Goal: Task Accomplishment & Management: Use online tool/utility

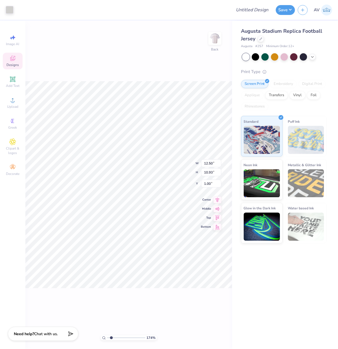
type input "1.74339355603371"
type input "8.88"
type input "3.04"
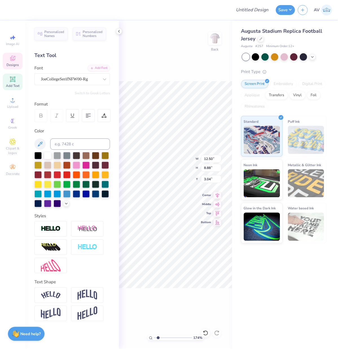
type input "1"
type textarea "98"
type input "1.24898773763972"
type textarea "98"
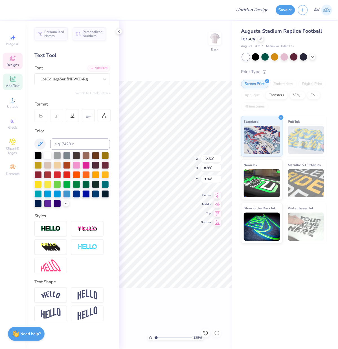
type input "1.24898773763972"
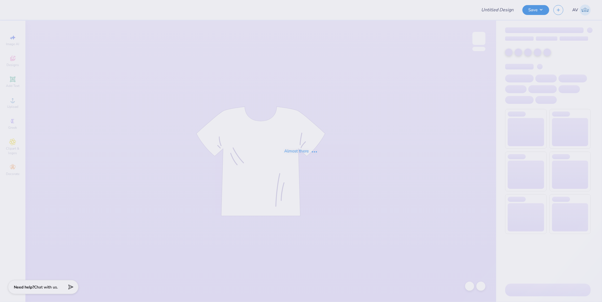
type input "[PERSON_NAME] : [PERSON_NAME][GEOGRAPHIC_DATA]"
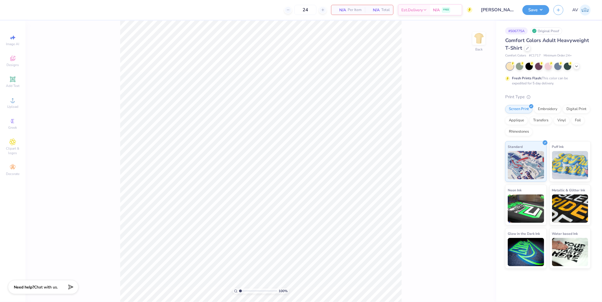
click at [529, 50] on div "Comfort Colors Adult Heavyweight T-Shirt" at bounding box center [547, 44] width 85 height 15
click at [528, 48] on icon at bounding box center [527, 47] width 3 height 3
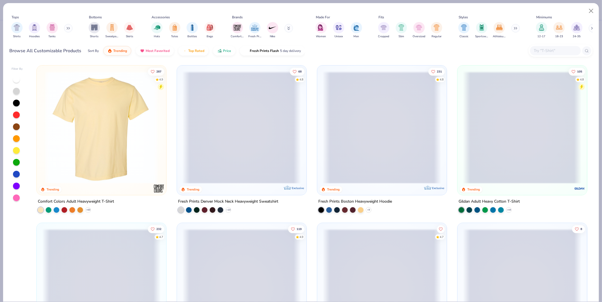
click at [559, 49] on input "text" at bounding box center [554, 50] width 43 height 6
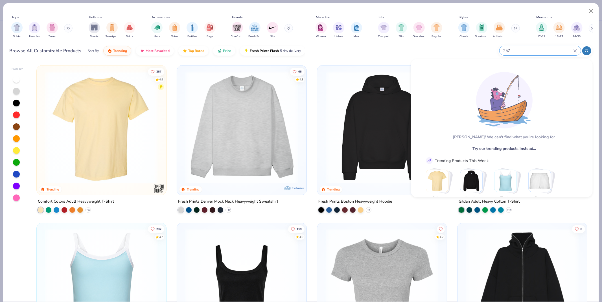
type input "257"
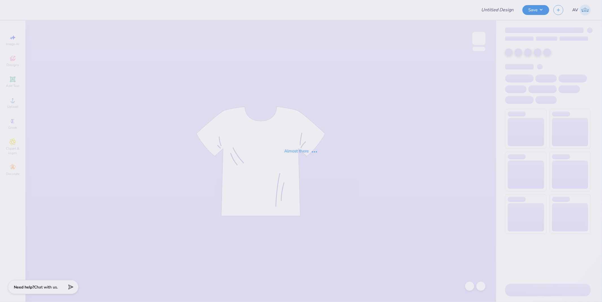
type input "IFC Shirt"
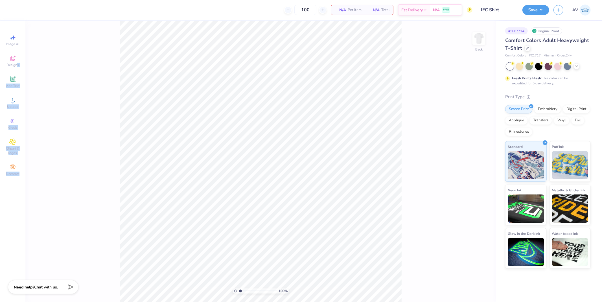
drag, startPoint x: 17, startPoint y: 64, endPoint x: 71, endPoint y: 81, distance: 55.9
click at [71, 81] on div "100 N/A Per Item N/A Total Est. Delivery N/A FREE Design Title IFC Shirt Save A…" at bounding box center [301, 151] width 602 height 302
click at [84, 128] on div "100 % Back" at bounding box center [260, 161] width 471 height 281
click at [16, 122] on div "Greek" at bounding box center [13, 123] width 20 height 17
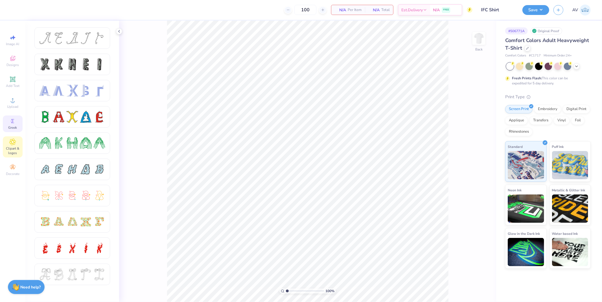
click at [15, 148] on span "Clipart & logos" at bounding box center [13, 150] width 20 height 9
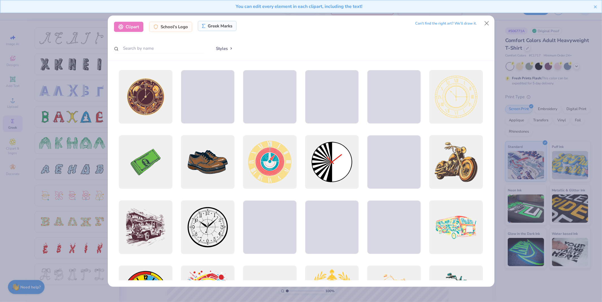
click at [225, 28] on div "Greek Marks" at bounding box center [217, 26] width 39 height 10
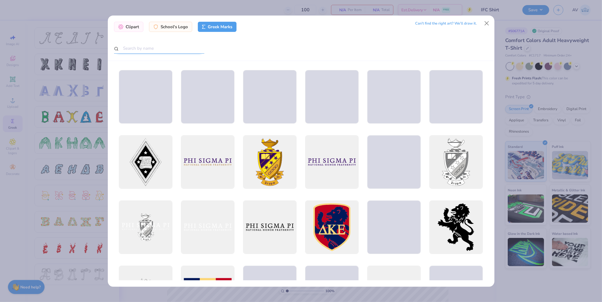
click at [173, 47] on input "text" at bounding box center [159, 48] width 90 height 10
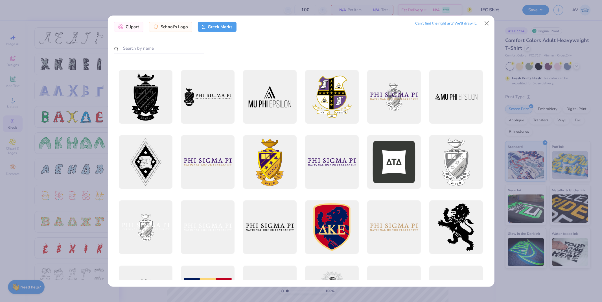
click at [211, 26] on div "Greek Marks" at bounding box center [217, 27] width 39 height 10
click at [211, 28] on div "Greek Marks" at bounding box center [217, 27] width 39 height 10
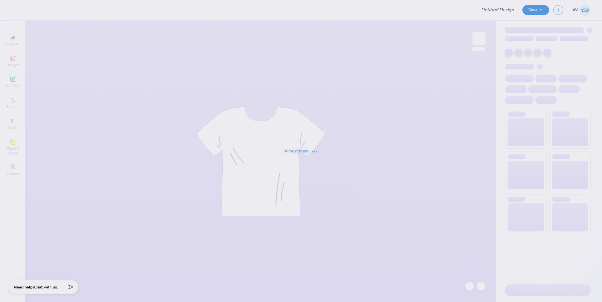
type input "KAYLA"
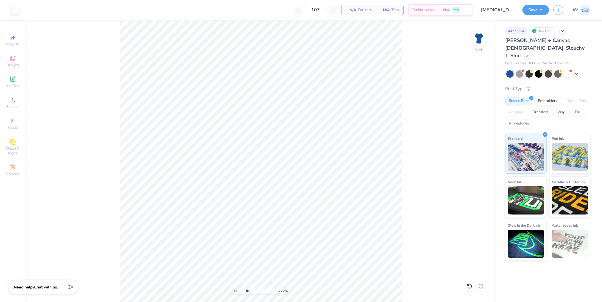
type input "2.71964228852482"
